Goal: Register for event/course

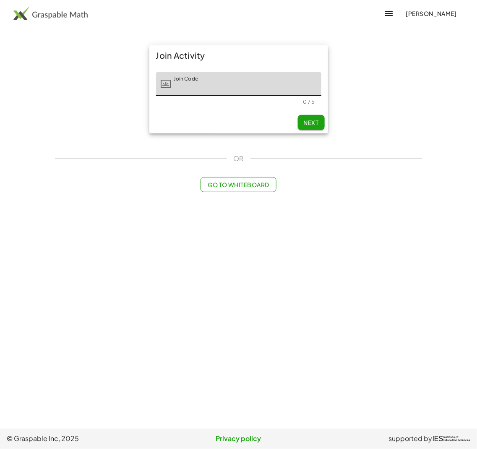
click at [233, 87] on input "Join Code" at bounding box center [246, 84] width 150 height 24
click at [310, 117] on button "Next" at bounding box center [311, 122] width 27 height 15
type input "*****"
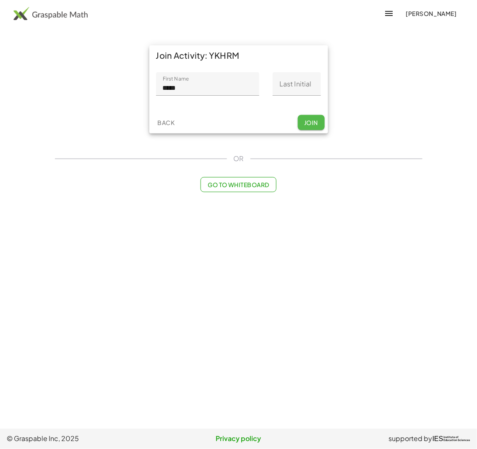
click at [316, 120] on span "Join" at bounding box center [311, 123] width 14 height 8
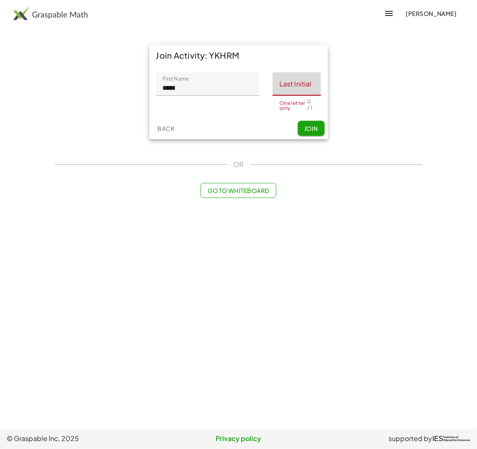
click at [300, 75] on input "Last Initial" at bounding box center [297, 84] width 48 height 24
type input "*"
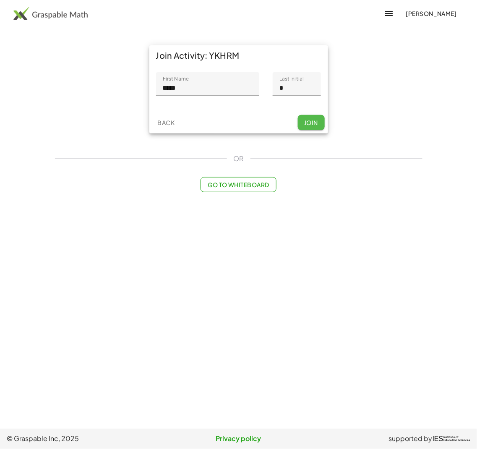
click at [315, 126] on span "Join" at bounding box center [311, 123] width 14 height 8
